Goal: Information Seeking & Learning: Understand process/instructions

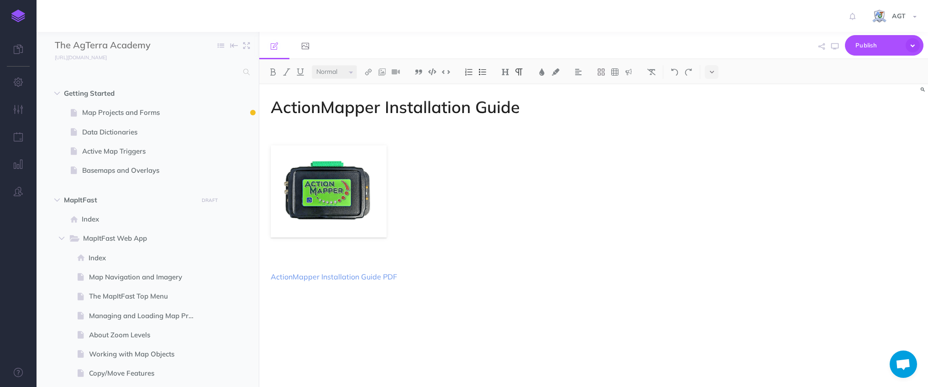
select select "null"
click at [22, 11] on img at bounding box center [18, 16] width 14 height 13
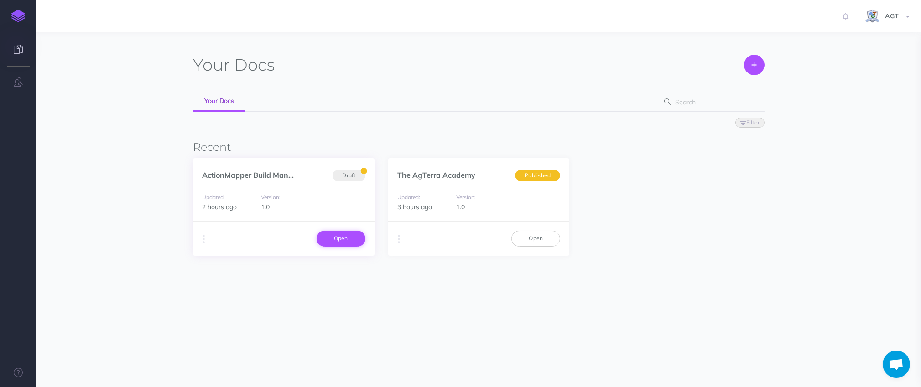
click at [340, 243] on link "Open" at bounding box center [341, 239] width 49 height 16
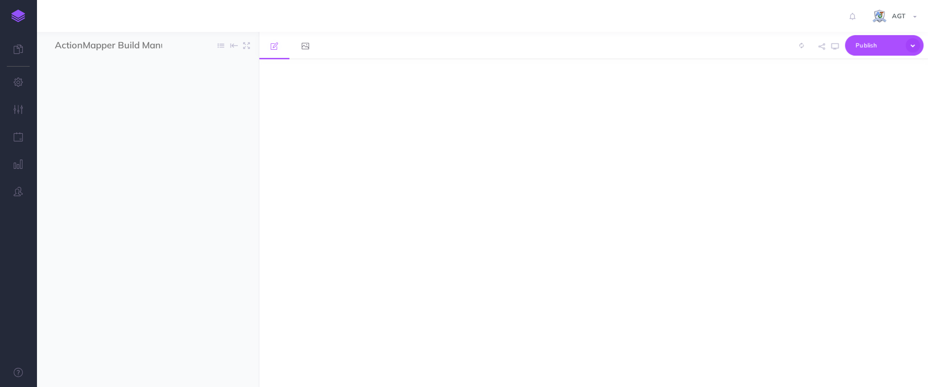
select select "null"
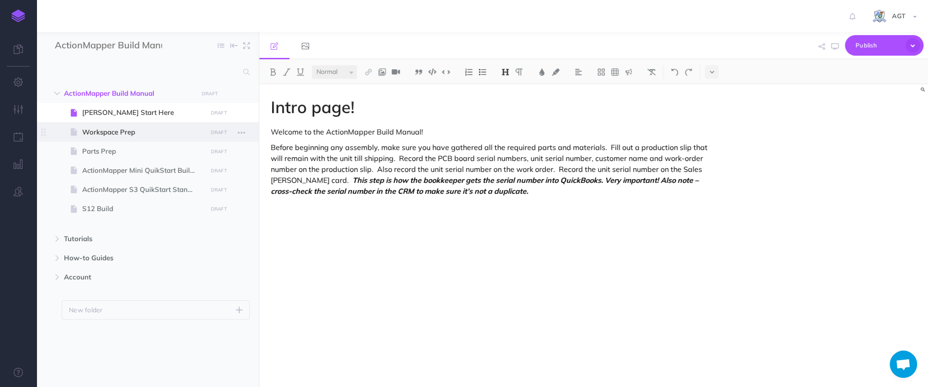
click at [129, 130] on span "Workspace Prep" at bounding box center [143, 132] width 122 height 11
select select "null"
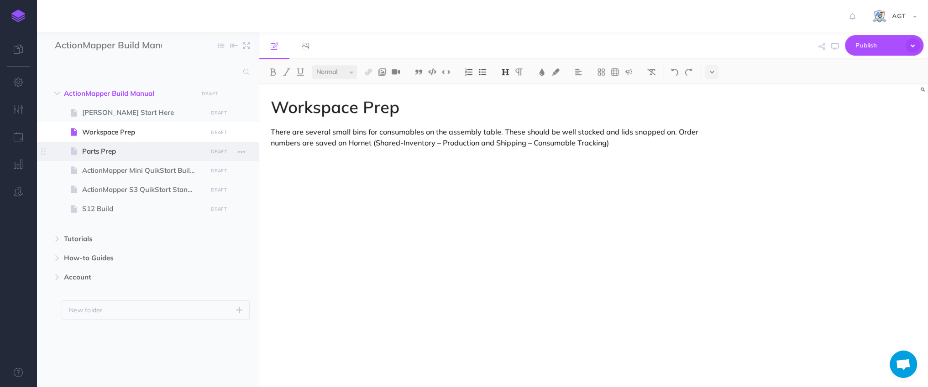
click at [122, 157] on span "Parts Prep" at bounding box center [143, 151] width 122 height 11
select select "null"
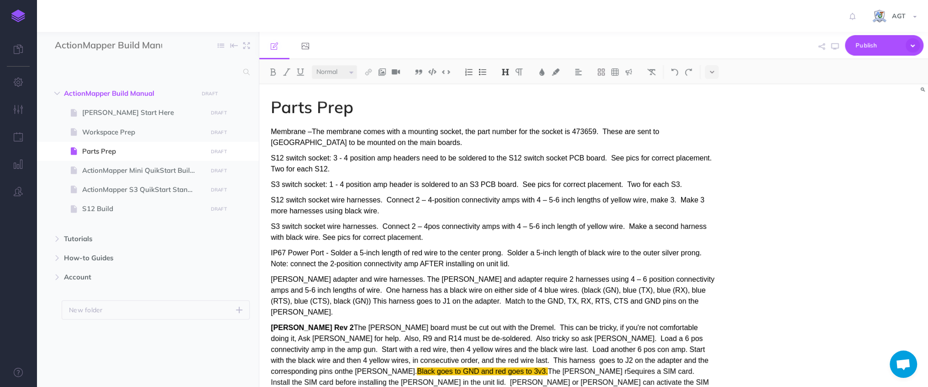
click at [766, 190] on div "Parts Prep Membrane –The membrane comes with a mounting socket, the part number…" at bounding box center [593, 235] width 669 height 303
click at [382, 70] on img at bounding box center [382, 71] width 8 height 7
click at [657, 268] on p "IP67 Power Port - Solder a 5-inch length of red wire to the center prong. Solde…" at bounding box center [493, 259] width 445 height 22
click at [369, 109] on h1 "Parts Prep" at bounding box center [493, 107] width 445 height 18
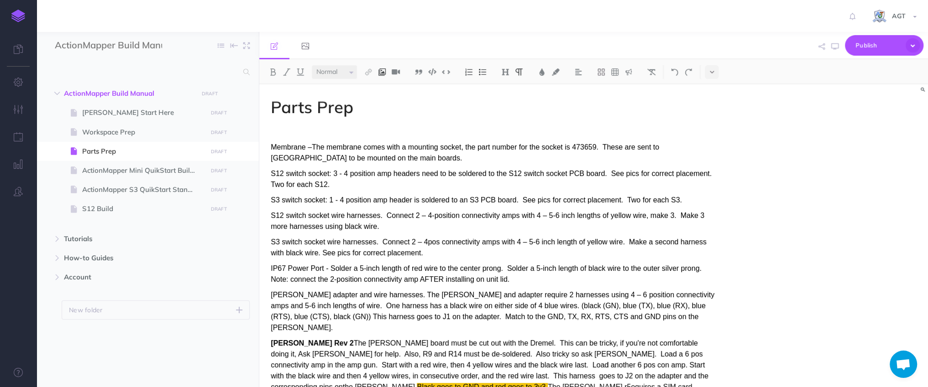
click at [384, 72] on img at bounding box center [382, 71] width 8 height 7
click at [384, 87] on icon at bounding box center [381, 88] width 7 height 6
click at [765, 198] on div "Parts Prep Membrane –The membrane comes with a mounting socket, the part number…" at bounding box center [593, 235] width 669 height 303
click at [380, 128] on p at bounding box center [493, 131] width 445 height 11
click at [288, 130] on p at bounding box center [493, 131] width 445 height 11
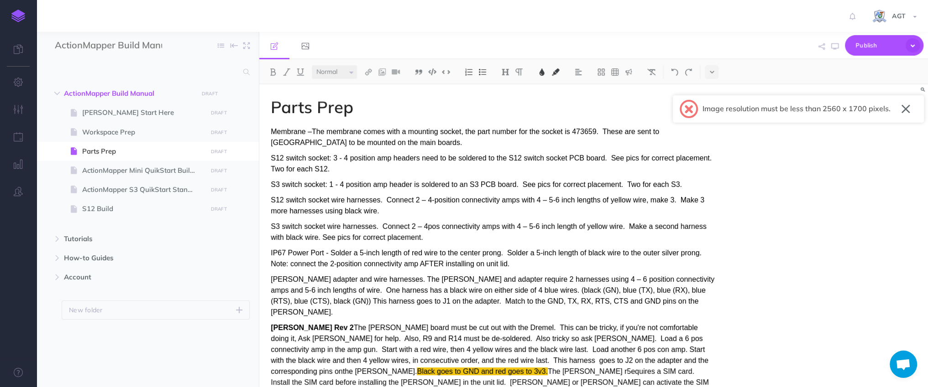
click at [363, 113] on h1 "Parts Prep" at bounding box center [493, 107] width 445 height 18
click at [906, 110] on button "button" at bounding box center [905, 109] width 9 height 15
click at [370, 115] on h1 "Parts Prep" at bounding box center [493, 107] width 445 height 18
click at [340, 173] on p "S12 switch socket: 3 - 4 position amp headers need to be soldered to the S12 sw…" at bounding box center [493, 164] width 445 height 22
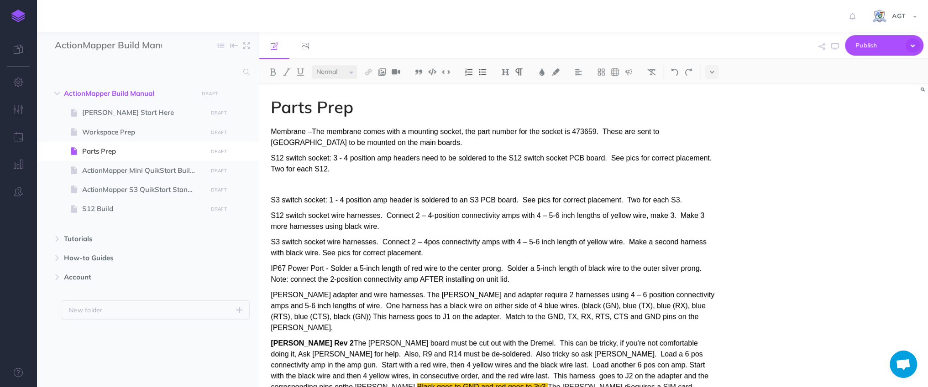
click at [301, 178] on div "S12 switch socket: 3 - 4 position amp headers need to be soldered to the S12 sw…" at bounding box center [493, 171] width 445 height 37
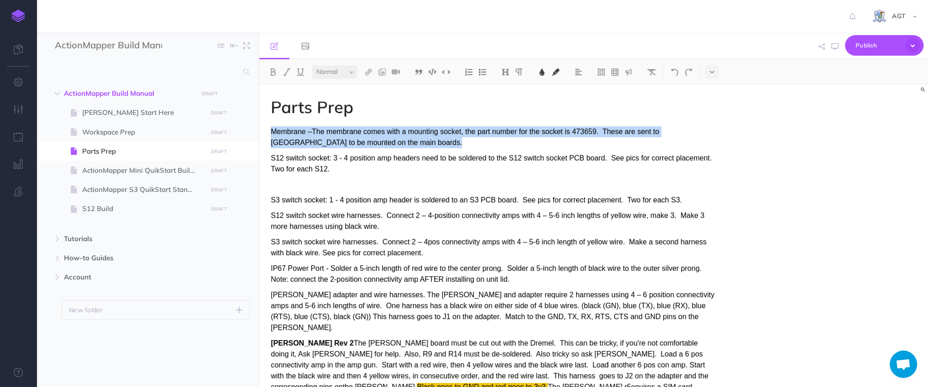
click at [318, 185] on p at bounding box center [493, 184] width 445 height 11
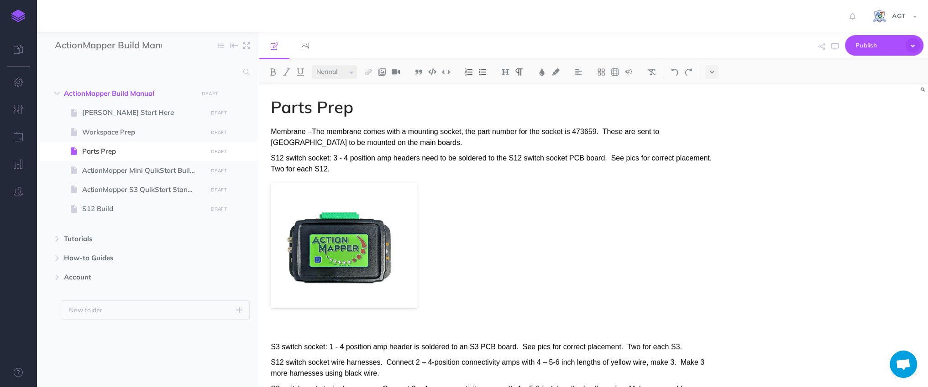
click at [551, 232] on figure at bounding box center [493, 245] width 445 height 125
click at [410, 288] on img at bounding box center [344, 245] width 146 height 125
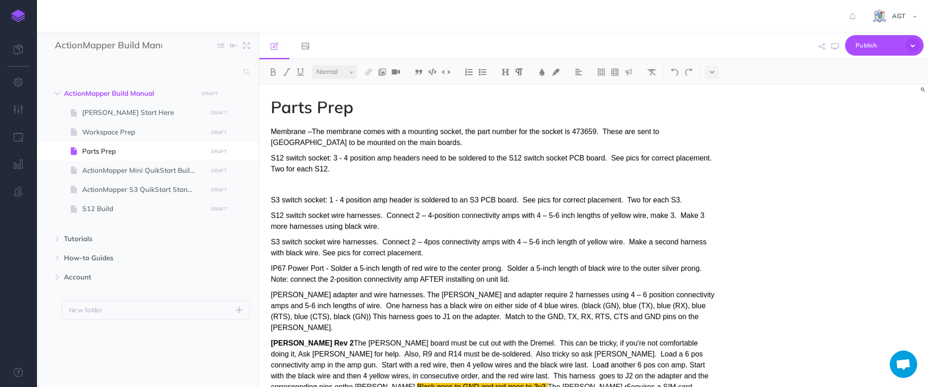
click at [381, 73] on img at bounding box center [382, 71] width 8 height 7
click at [386, 102] on icon at bounding box center [382, 102] width 9 height 6
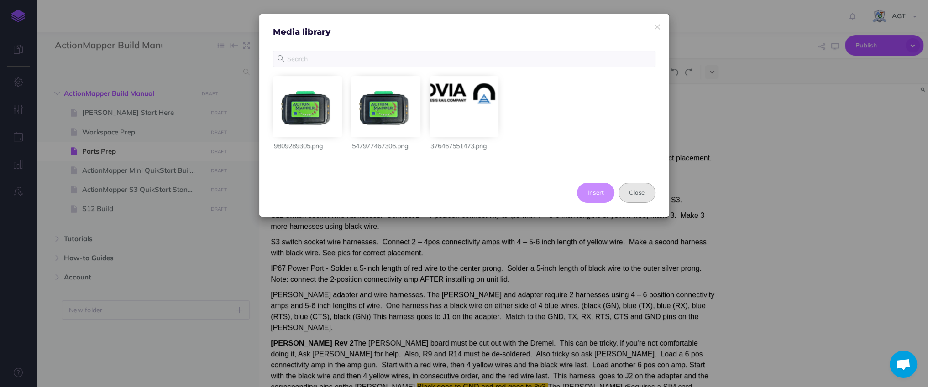
click at [627, 196] on button "Close" at bounding box center [636, 193] width 37 height 20
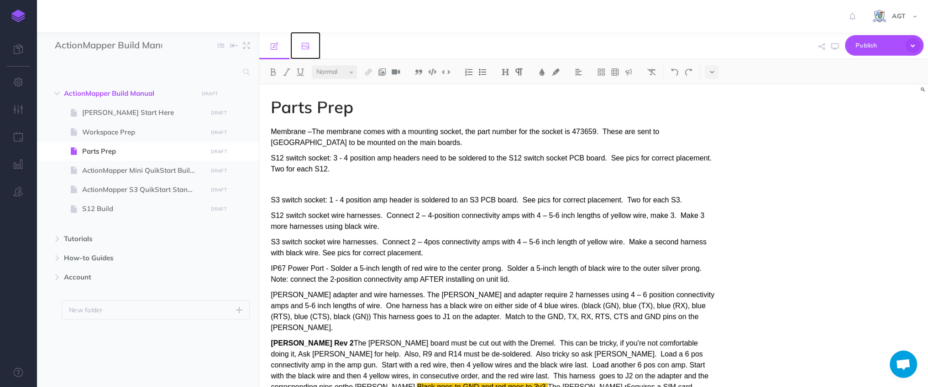
click at [304, 46] on icon at bounding box center [305, 45] width 7 height 7
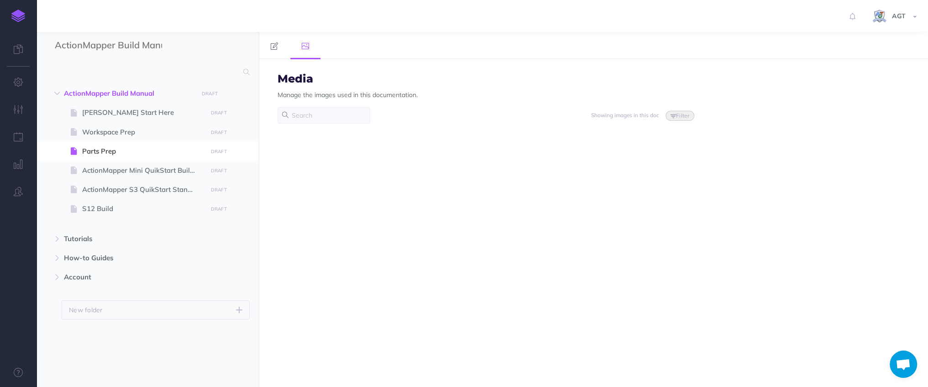
click at [458, 198] on div "Media Manage the images used in this documentation. Showing images in this doc …" at bounding box center [593, 223] width 669 height 328
click at [305, 50] on link at bounding box center [305, 45] width 30 height 27
click at [280, 43] on link at bounding box center [274, 45] width 30 height 27
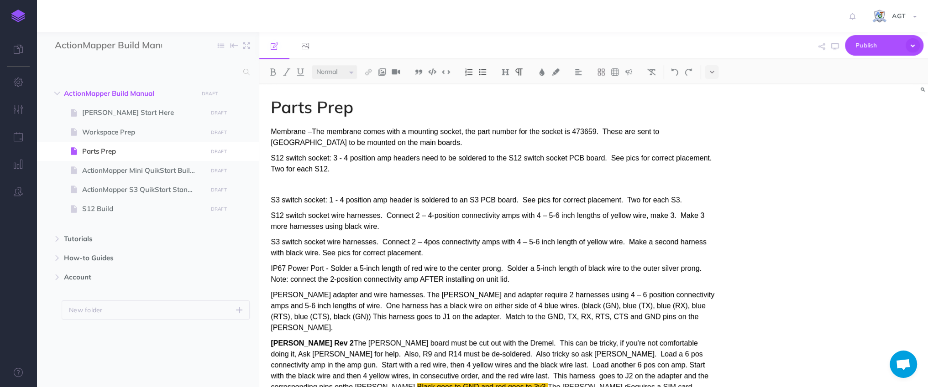
click at [286, 176] on div "S12 switch socket: 3 - 4 position amp headers need to be soldered to the S12 sw…" at bounding box center [493, 171] width 445 height 37
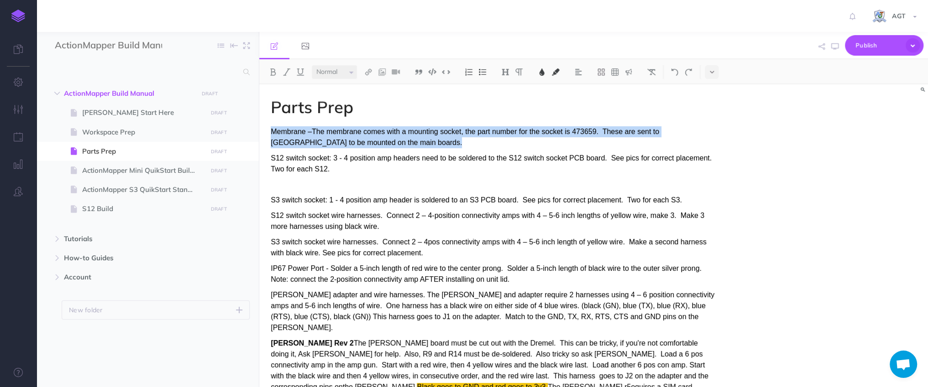
click at [314, 183] on p at bounding box center [493, 184] width 445 height 11
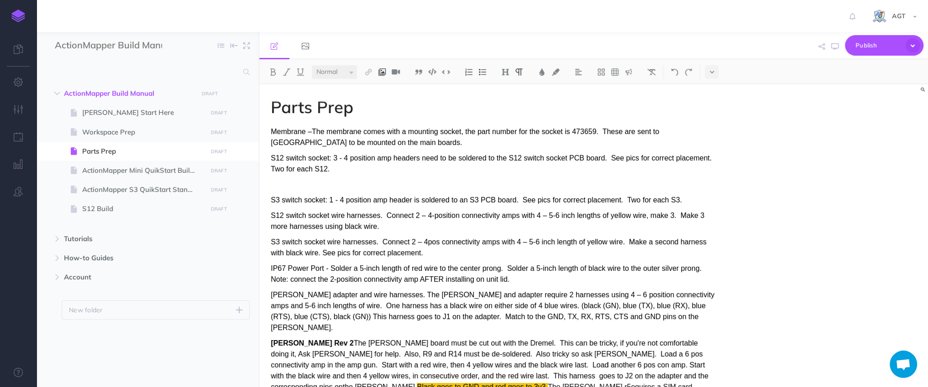
click at [384, 68] on img at bounding box center [382, 71] width 8 height 7
click at [92, 152] on span "Parts Prep" at bounding box center [143, 151] width 122 height 11
click at [459, 180] on p at bounding box center [493, 184] width 445 height 11
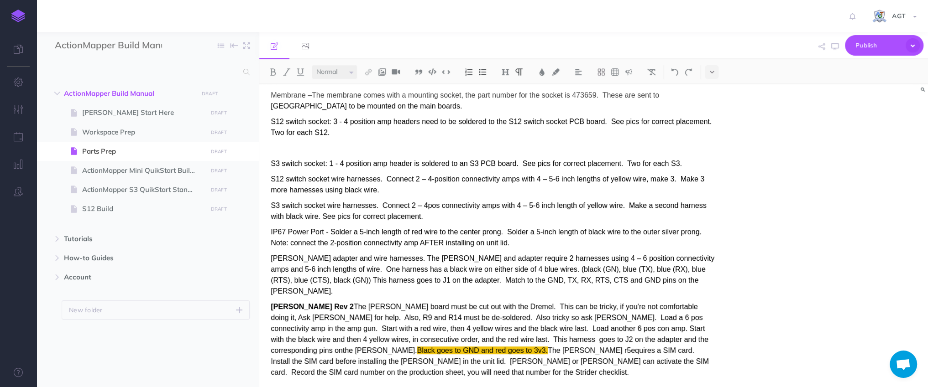
scroll to position [55, 0]
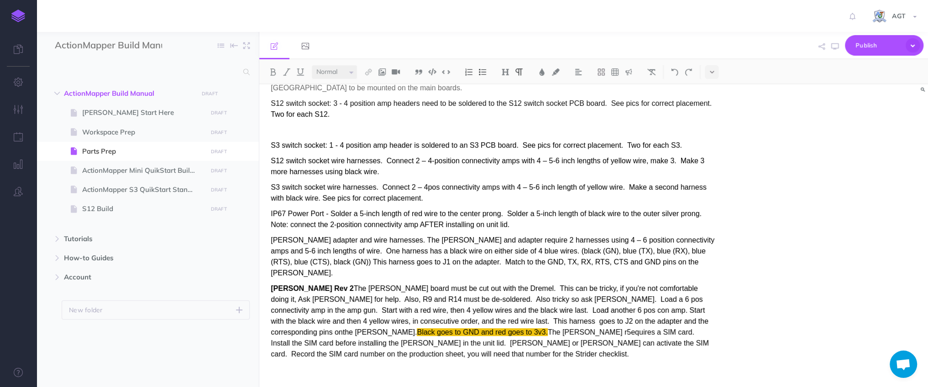
click at [324, 285] on span "The SARA board must be cut out with the Dremel. This can be tricky, if you're n…" at bounding box center [489, 311] width 437 height 52
click at [540, 290] on span "The SARA board must be cut out with the Dremel. This can be tricky, if you're n…" at bounding box center [489, 311] width 437 height 52
click at [532, 292] on span "The SARA board must be cut out with the Dremel. This can be tricky, if you're n…" at bounding box center [489, 311] width 437 height 52
click at [591, 228] on p "IP67 Power Port - Solder a 5-inch length of red wire to the center prong. Solde…" at bounding box center [493, 220] width 445 height 22
click at [386, 73] on img at bounding box center [382, 71] width 8 height 7
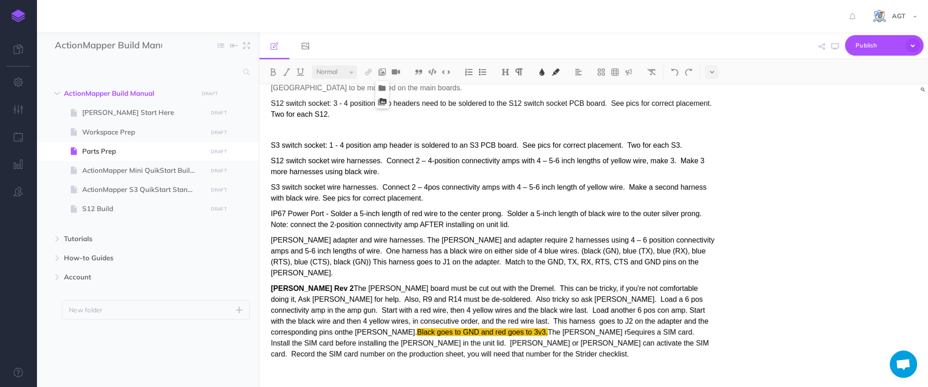
click at [387, 102] on icon at bounding box center [382, 102] width 9 height 6
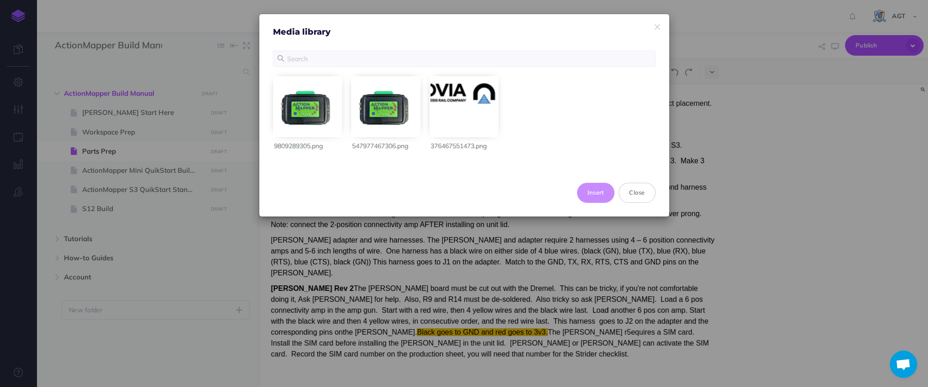
click at [516, 187] on div "Insert Close" at bounding box center [464, 192] width 410 height 47
click at [642, 195] on button "Close" at bounding box center [636, 193] width 37 height 20
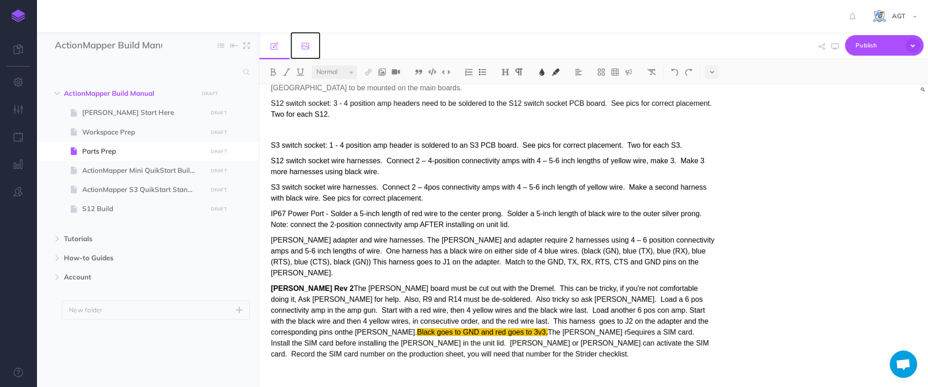
click at [303, 48] on icon at bounding box center [305, 45] width 7 height 7
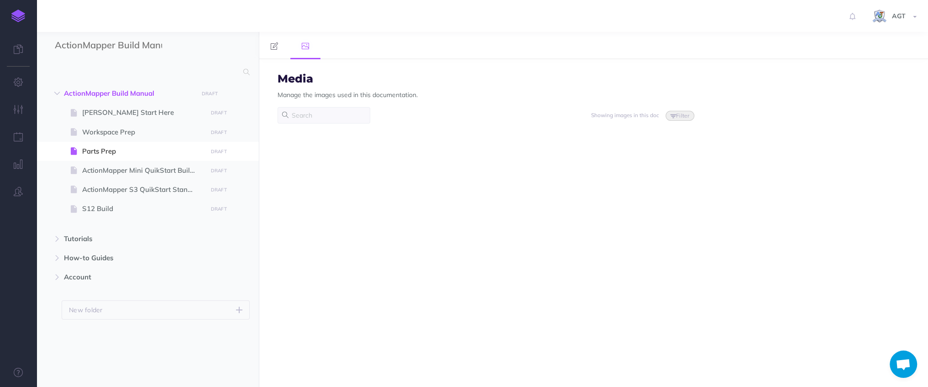
drag, startPoint x: 397, startPoint y: 205, endPoint x: 401, endPoint y: 200, distance: 6.5
click at [401, 201] on div "Media Manage the images used in this documentation. Showing images in this doc …" at bounding box center [593, 223] width 669 height 328
click at [300, 49] on link at bounding box center [305, 45] width 30 height 27
drag, startPoint x: 369, startPoint y: 162, endPoint x: 333, endPoint y: 132, distance: 46.7
click at [333, 132] on div "Media Manage the images used in this documentation. Showing images in this doc …" at bounding box center [486, 105] width 430 height 64
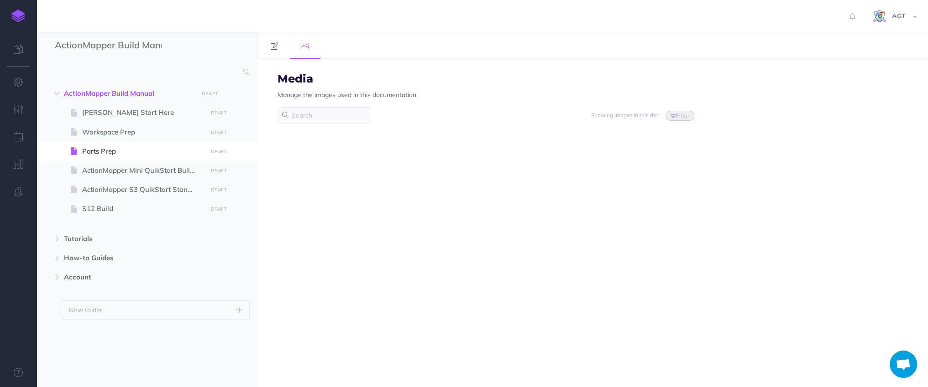
click at [321, 96] on p "Manage the images used in this documentation." at bounding box center [347, 95] width 140 height 10
click at [277, 46] on icon at bounding box center [274, 45] width 7 height 7
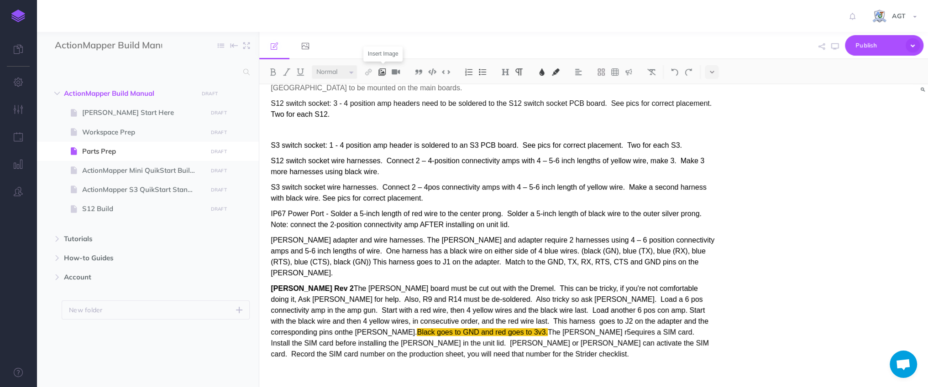
click at [386, 76] on button at bounding box center [382, 72] width 14 height 14
click at [383, 89] on icon at bounding box center [381, 88] width 7 height 6
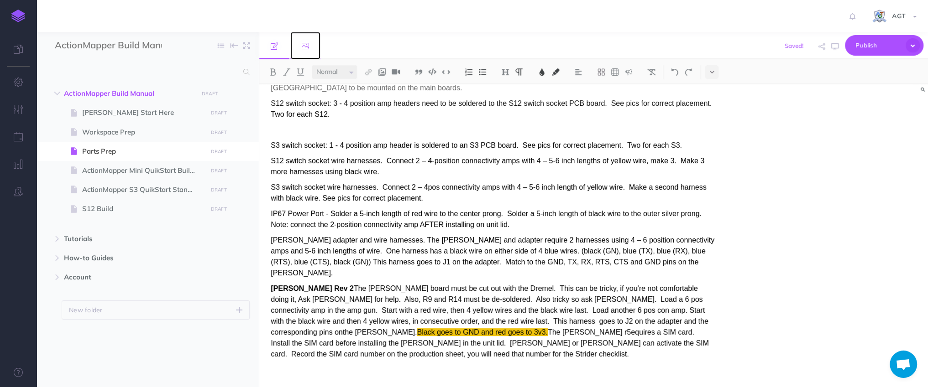
click at [311, 47] on link at bounding box center [305, 45] width 30 height 27
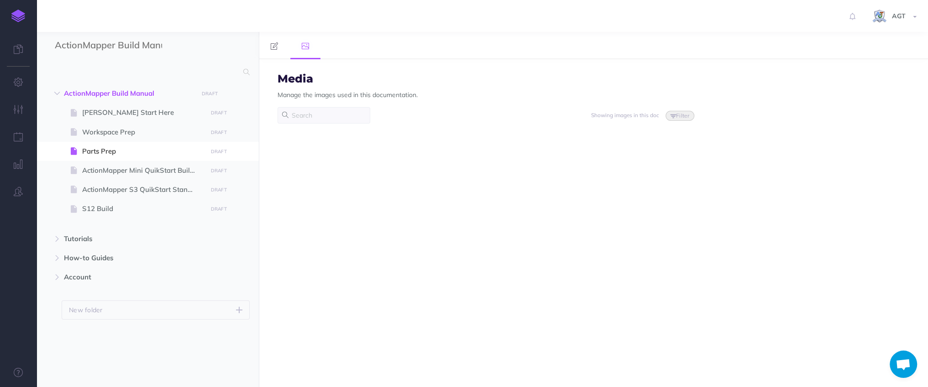
click at [369, 98] on p "Manage the images used in this documentation." at bounding box center [347, 95] width 140 height 10
click at [301, 45] on link at bounding box center [305, 45] width 30 height 27
click at [279, 46] on link at bounding box center [274, 45] width 30 height 27
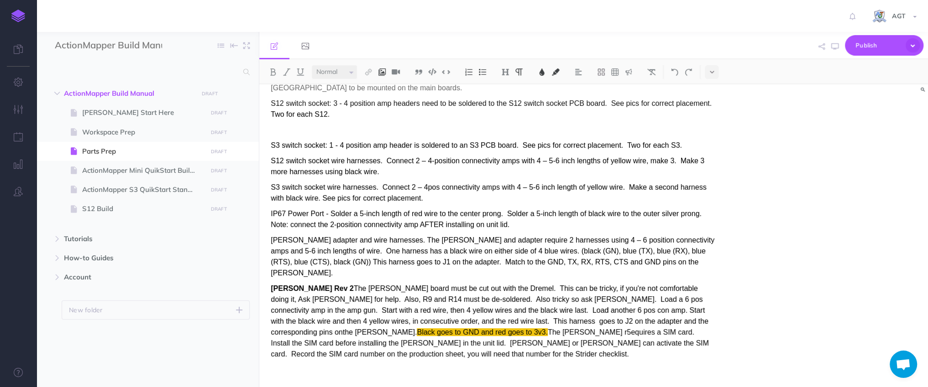
click at [388, 72] on button at bounding box center [382, 72] width 14 height 14
click at [383, 101] on icon at bounding box center [382, 102] width 9 height 6
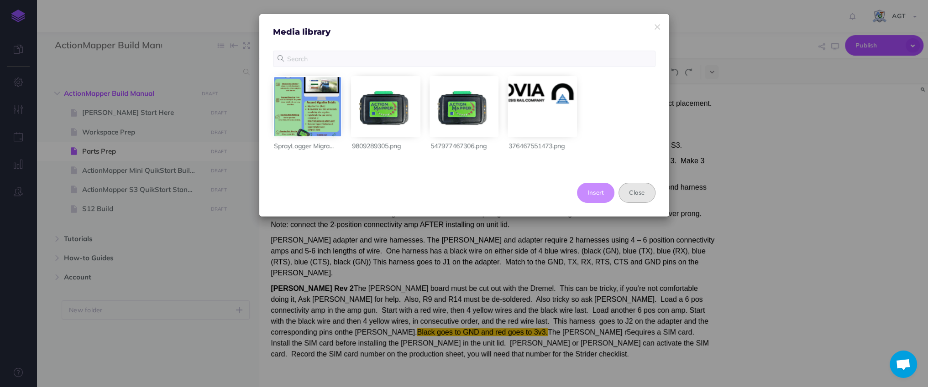
click at [643, 198] on button "Close" at bounding box center [636, 193] width 37 height 20
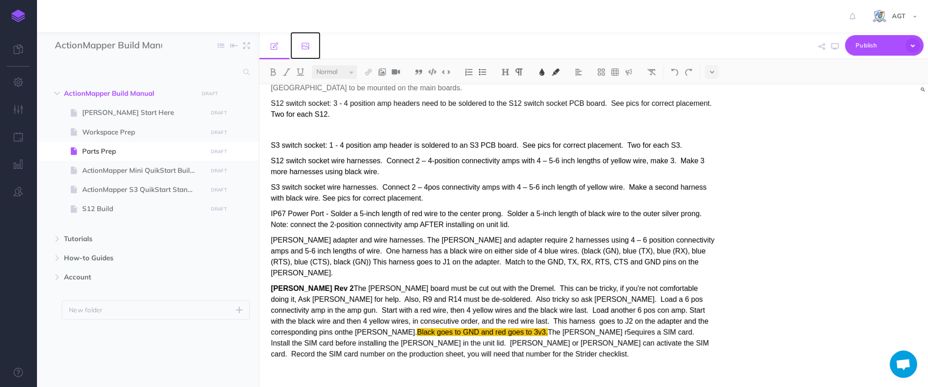
click at [301, 46] on link at bounding box center [305, 45] width 30 height 27
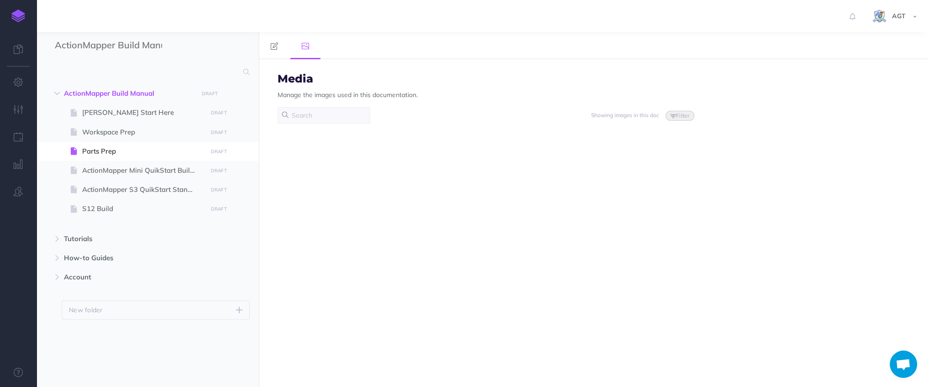
click at [480, 216] on div "Media Manage the images used in this documentation. Showing images in this doc …" at bounding box center [593, 223] width 669 height 328
click at [159, 178] on span at bounding box center [148, 170] width 222 height 19
select select "null"
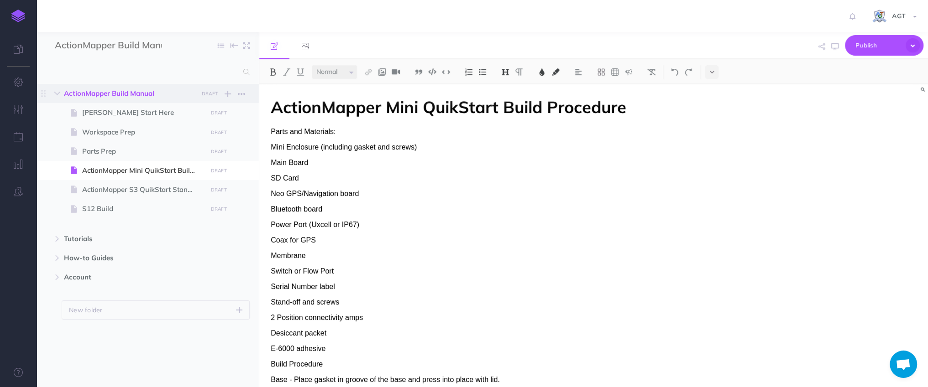
click at [147, 98] on span "ActionMapper Build Manual" at bounding box center [128, 93] width 129 height 11
select select "null"
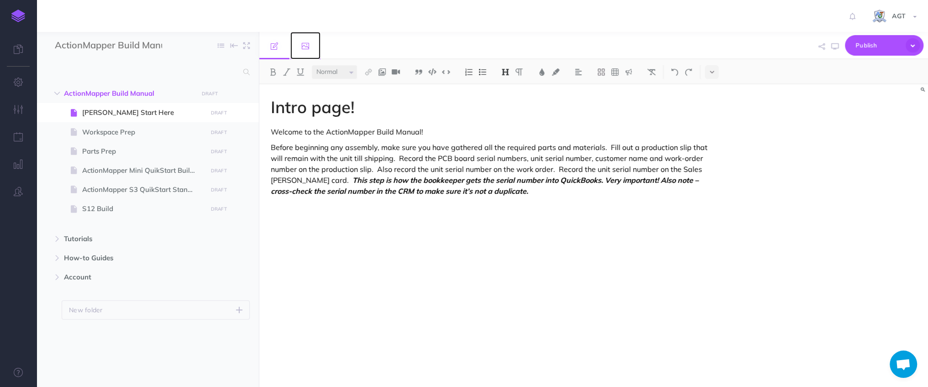
click at [300, 50] on link at bounding box center [305, 45] width 30 height 27
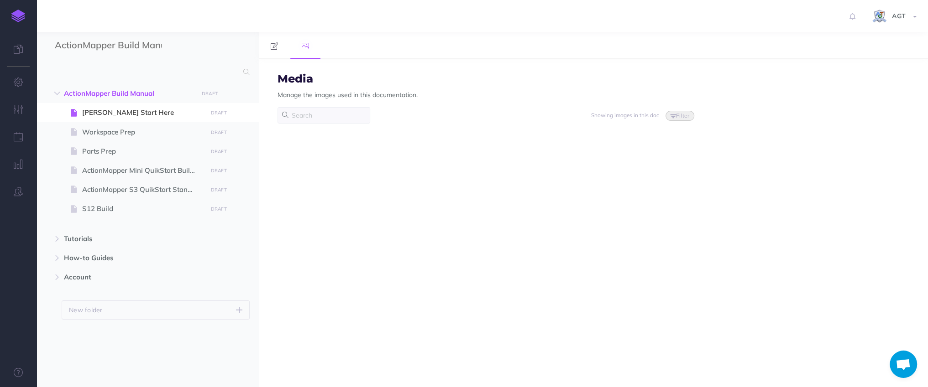
click at [468, 175] on div "Media Manage the images used in this documentation. Showing images in this doc …" at bounding box center [593, 223] width 669 height 328
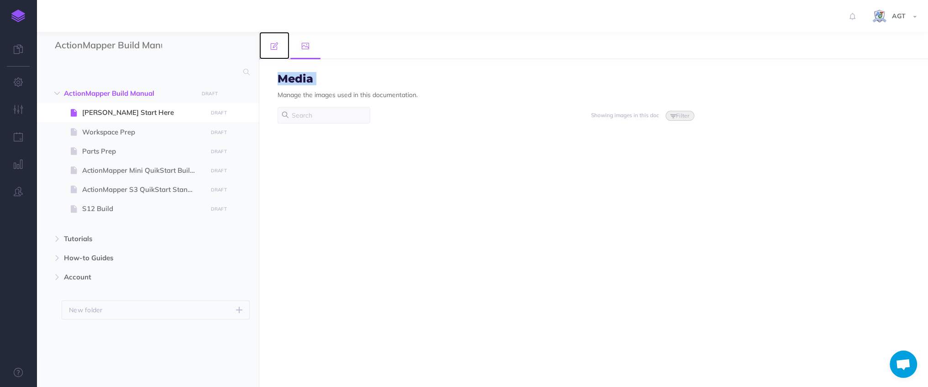
click at [277, 50] on icon at bounding box center [274, 45] width 7 height 7
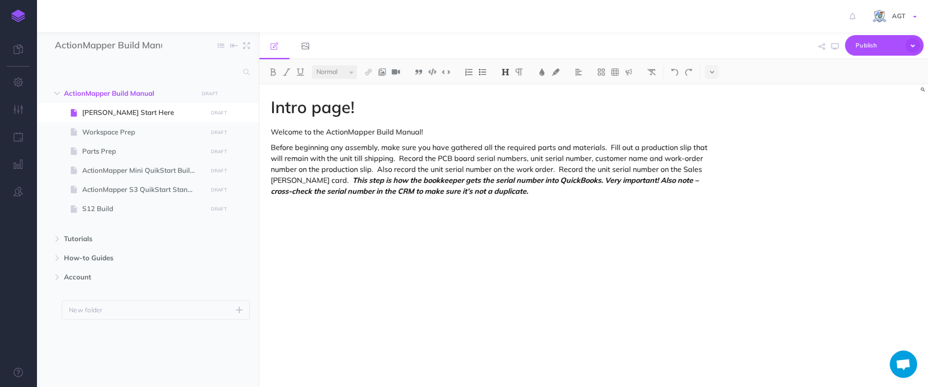
click at [900, 16] on span "AGT" at bounding box center [898, 16] width 23 height 8
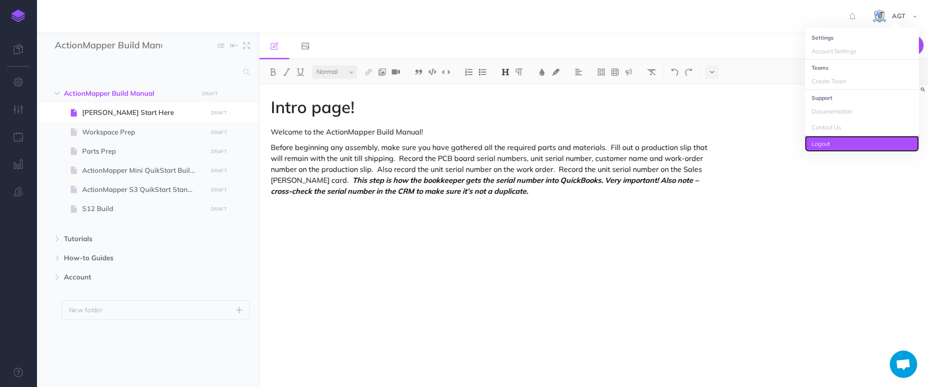
click at [879, 145] on link "Logout" at bounding box center [862, 144] width 114 height 16
